Goal: Information Seeking & Learning: Find contact information

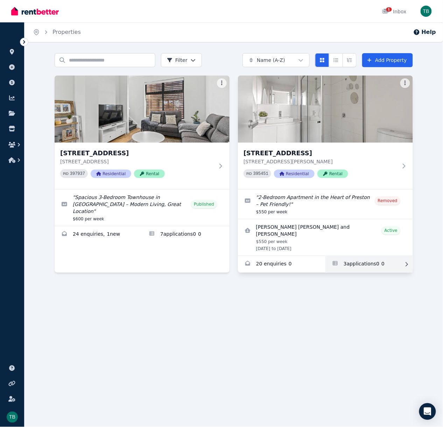
click at [342, 257] on link "Applications for 13/450 Bell St, Preston" at bounding box center [368, 264] width 87 height 17
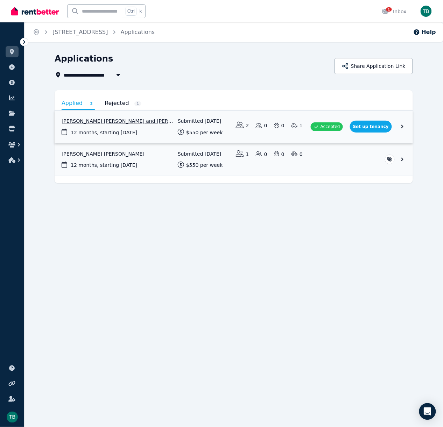
drag, startPoint x: 160, startPoint y: 135, endPoint x: 406, endPoint y: 120, distance: 246.5
click at [406, 120] on link "View application: Atul Gaha Magar and Rashmi Chhetri" at bounding box center [234, 126] width 358 height 33
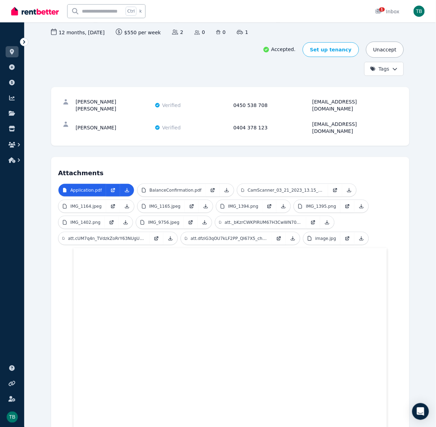
scroll to position [56, 0]
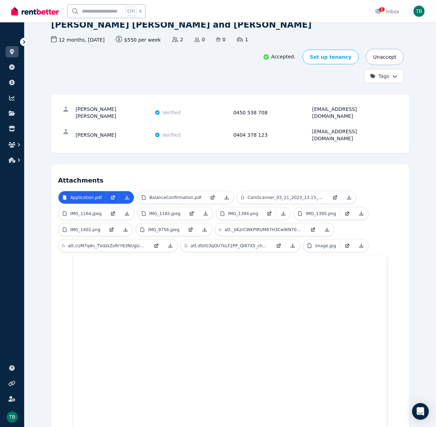
click at [115, 109] on div "[PERSON_NAME] [PERSON_NAME]" at bounding box center [114, 113] width 77 height 14
copy div "[PERSON_NAME] [PERSON_NAME]"
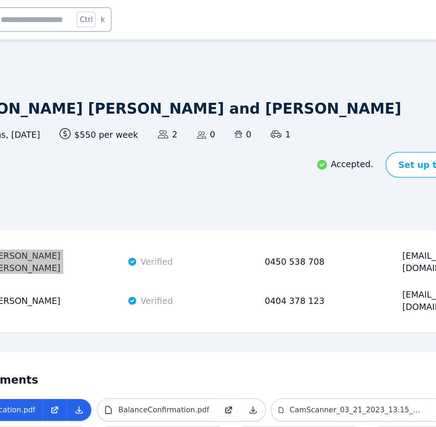
scroll to position [0, 0]
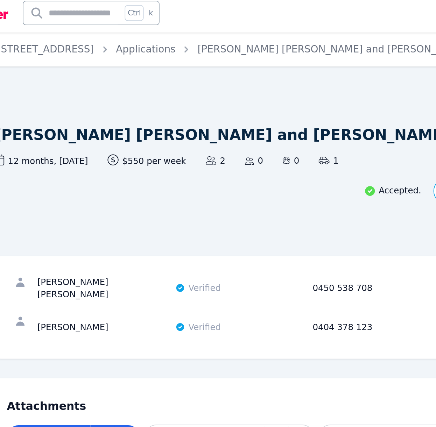
click at [252, 164] on div "0450 538 708" at bounding box center [271, 169] width 77 height 14
copy div "0450 538 708"
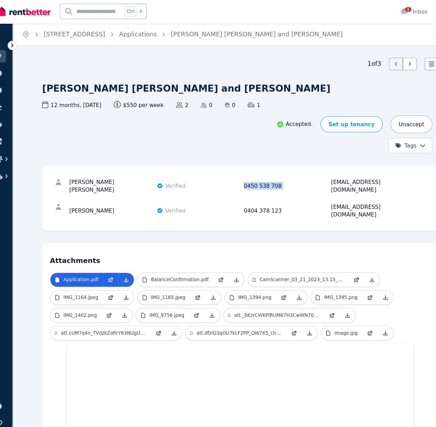
click at [362, 170] on div "[PERSON_NAME] [PERSON_NAME] Verified 0450 538 708 [EMAIL_ADDRESS][DOMAIN_NAME]" at bounding box center [230, 169] width 344 height 22
click at [362, 165] on div "[EMAIL_ADDRESS][DOMAIN_NAME]" at bounding box center [350, 169] width 77 height 14
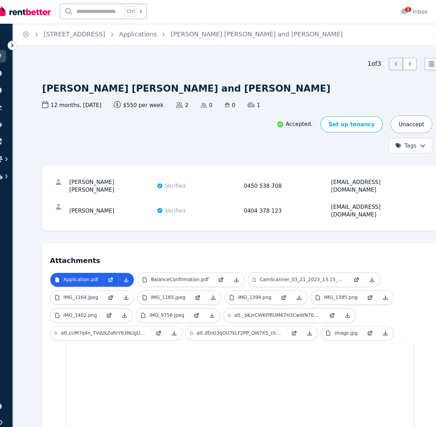
click at [114, 184] on div "[PERSON_NAME]" at bounding box center [114, 191] width 77 height 14
copy div "[PERSON_NAME]"
click at [262, 184] on div "0404 378 123" at bounding box center [271, 191] width 77 height 14
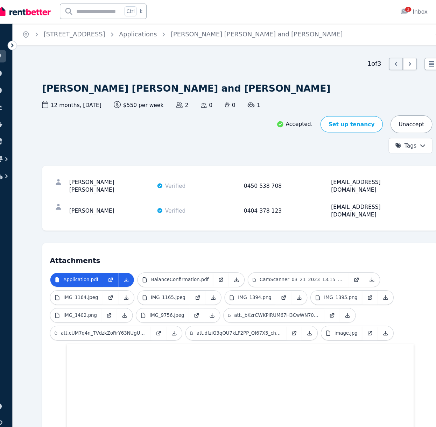
click at [262, 184] on div "0404 378 123" at bounding box center [271, 191] width 77 height 14
copy div "0404 378 123"
click at [374, 184] on div "[EMAIL_ADDRESS][DOMAIN_NAME]" at bounding box center [350, 191] width 77 height 14
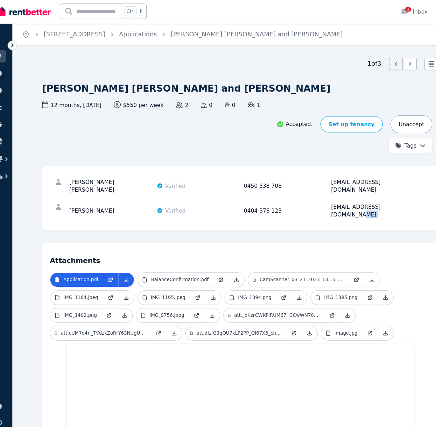
click at [374, 184] on div "[EMAIL_ADDRESS][DOMAIN_NAME]" at bounding box center [350, 191] width 77 height 14
copy div "[EMAIL_ADDRESS][DOMAIN_NAME]"
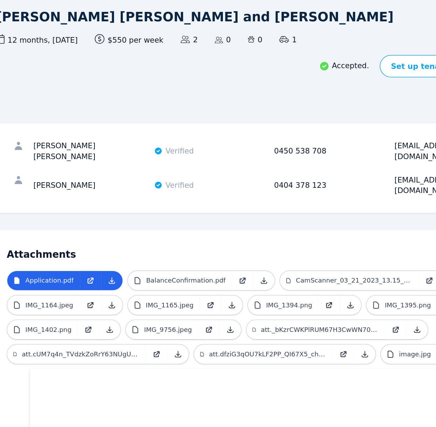
click at [116, 165] on div "[PERSON_NAME] [PERSON_NAME]" at bounding box center [114, 169] width 77 height 14
copy div "[PERSON_NAME] [PERSON_NAME]"
click at [267, 166] on div "0450 538 708" at bounding box center [271, 169] width 77 height 14
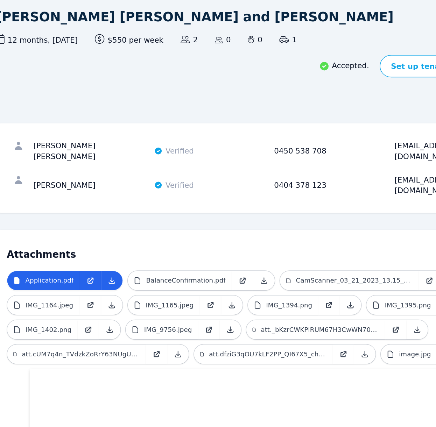
click at [267, 166] on div "0450 538 708" at bounding box center [271, 169] width 77 height 14
copy div "0450 538 708"
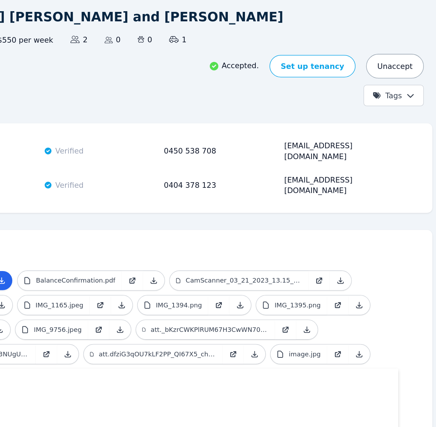
drag, startPoint x: 311, startPoint y: 166, endPoint x: 384, endPoint y: 166, distance: 72.4
click at [384, 166] on div "[EMAIL_ADDRESS][DOMAIN_NAME]" at bounding box center [350, 169] width 77 height 14
click at [370, 166] on div "[EMAIL_ADDRESS][DOMAIN_NAME]" at bounding box center [350, 169] width 77 height 14
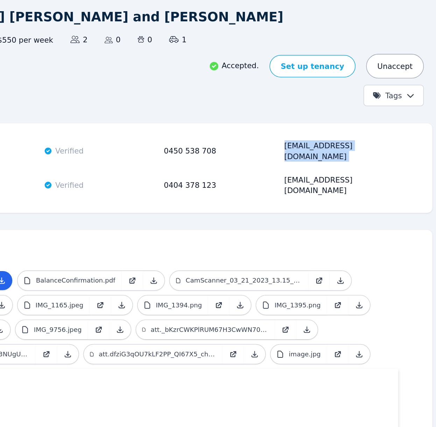
click at [370, 166] on div "[EMAIL_ADDRESS][DOMAIN_NAME]" at bounding box center [350, 169] width 77 height 14
click at [381, 185] on div "[PERSON_NAME] Verified 0404 378 123 [EMAIL_ADDRESS][DOMAIN_NAME]" at bounding box center [230, 191] width 344 height 22
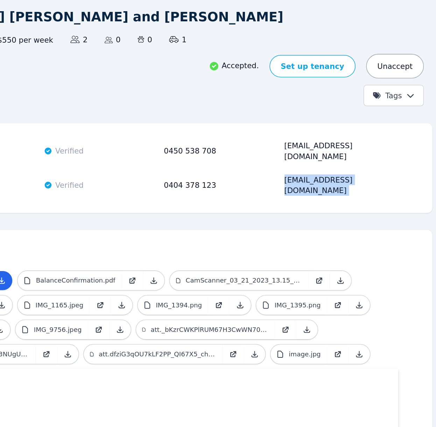
click at [381, 185] on div "[PERSON_NAME] Verified 0404 378 123 [EMAIL_ADDRESS][DOMAIN_NAME]" at bounding box center [230, 191] width 344 height 22
copy div "[EMAIL_ADDRESS][DOMAIN_NAME]"
click at [267, 184] on div "0404 378 123" at bounding box center [271, 191] width 77 height 14
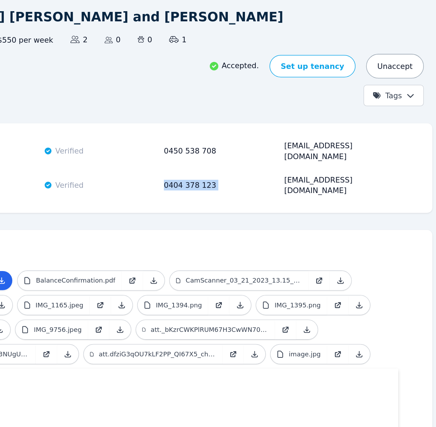
copy div "0404 378 123"
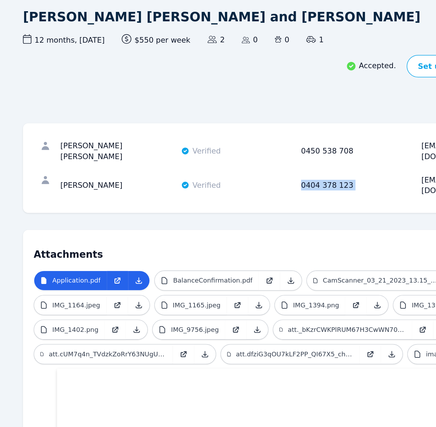
click at [122, 184] on div "[PERSON_NAME]" at bounding box center [114, 191] width 77 height 14
copy div "[PERSON_NAME]"
